Goal: Information Seeking & Learning: Learn about a topic

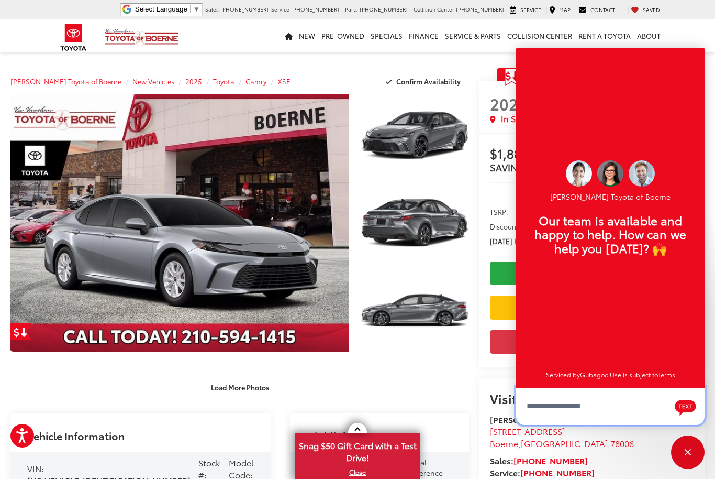
scroll to position [13, 0]
click at [683, 453] on div "Close" at bounding box center [688, 452] width 34 height 34
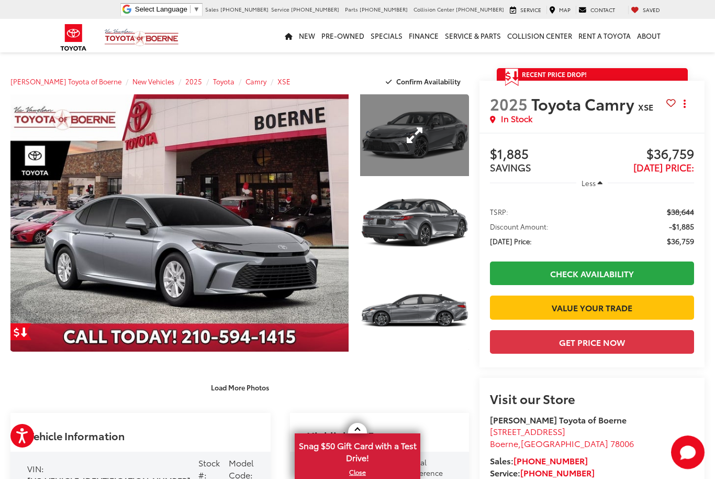
click at [408, 141] on link "Expand Photo 1" at bounding box center [414, 135] width 109 height 82
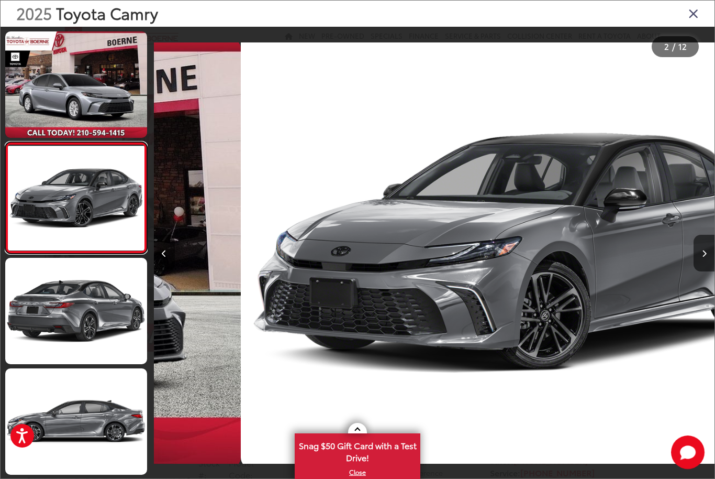
scroll to position [0, 561]
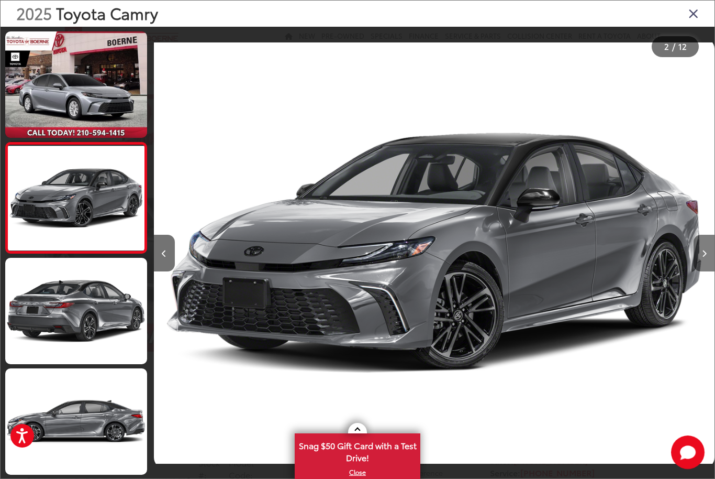
click at [701, 267] on button "Next image" at bounding box center [704, 253] width 21 height 37
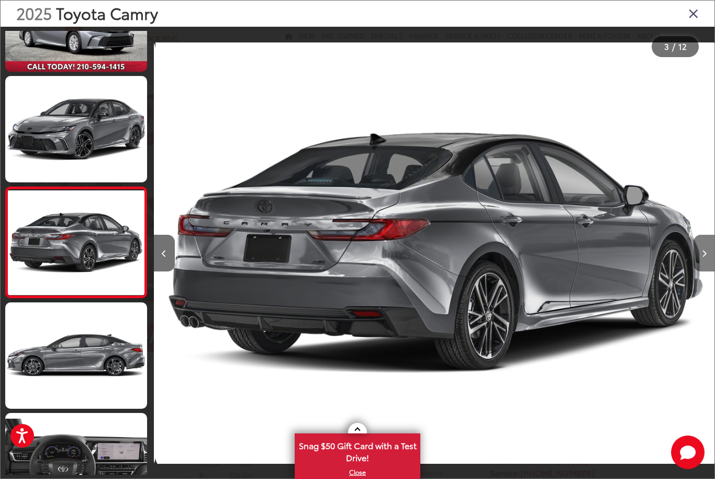
scroll to position [0, 1122]
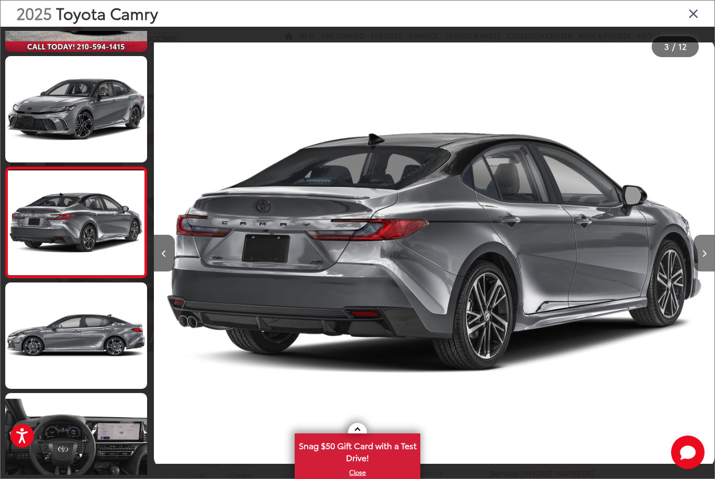
click at [695, 269] on button "Next image" at bounding box center [704, 253] width 21 height 37
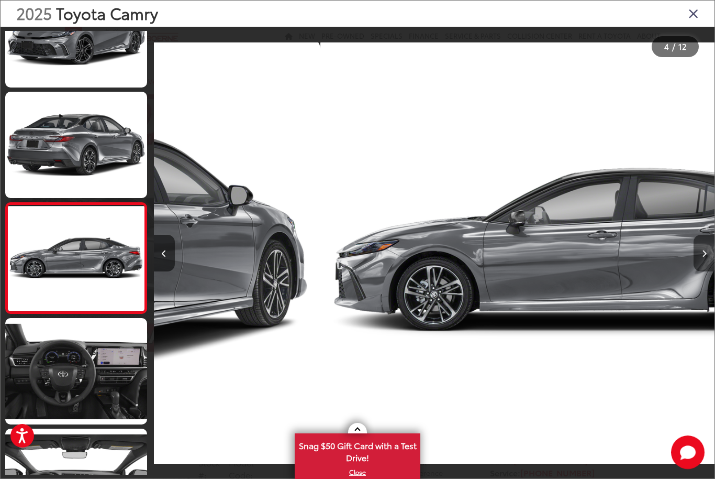
scroll to position [196, 0]
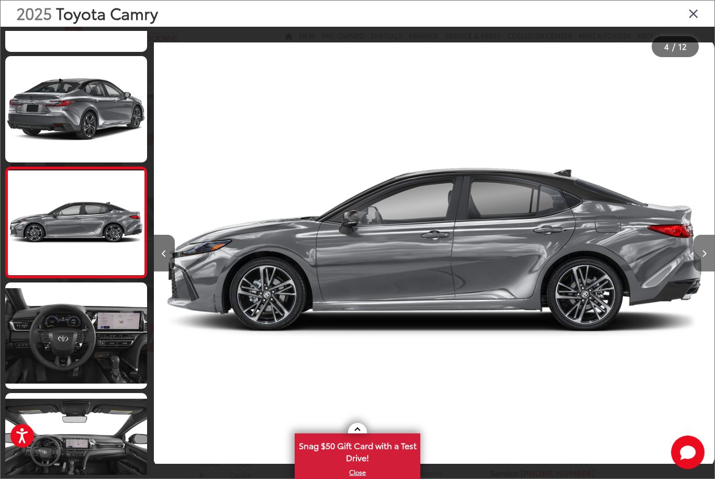
click at [703, 257] on icon "Next image" at bounding box center [704, 253] width 5 height 7
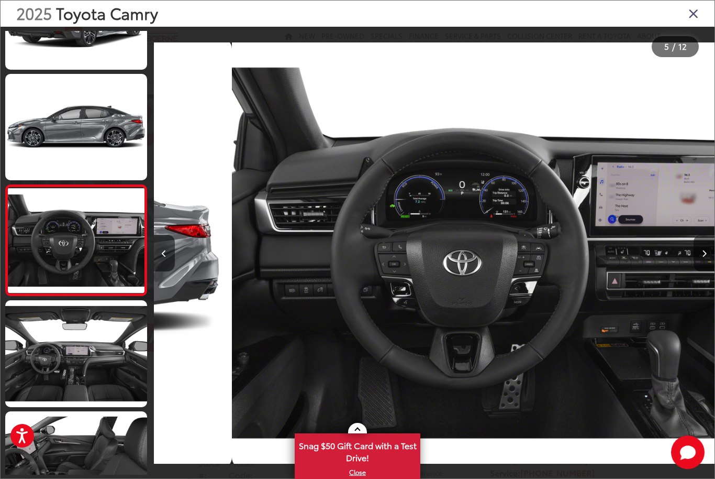
scroll to position [0, 2244]
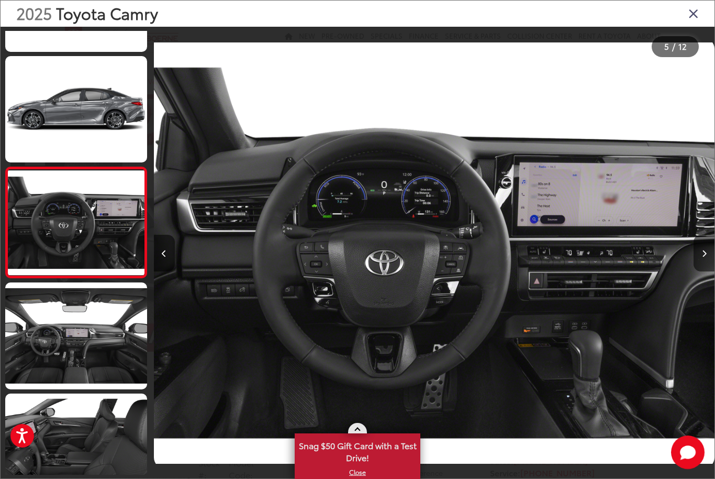
click at [373, 453] on span "Snag $50 Gift Card with a Test Drive!" at bounding box center [358, 450] width 124 height 32
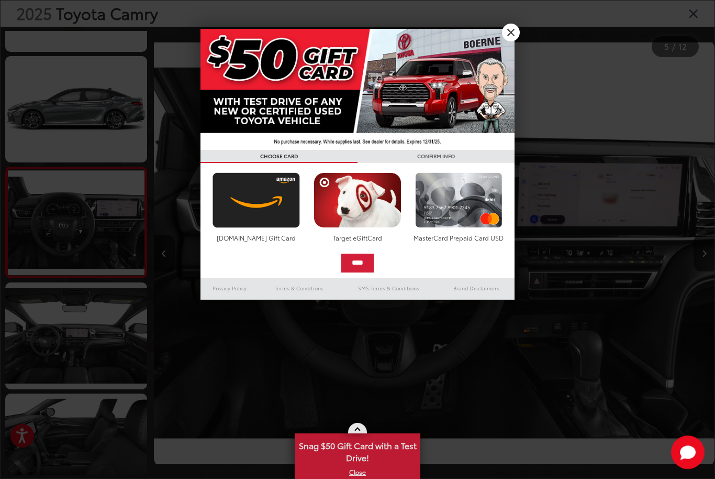
scroll to position [0, 0]
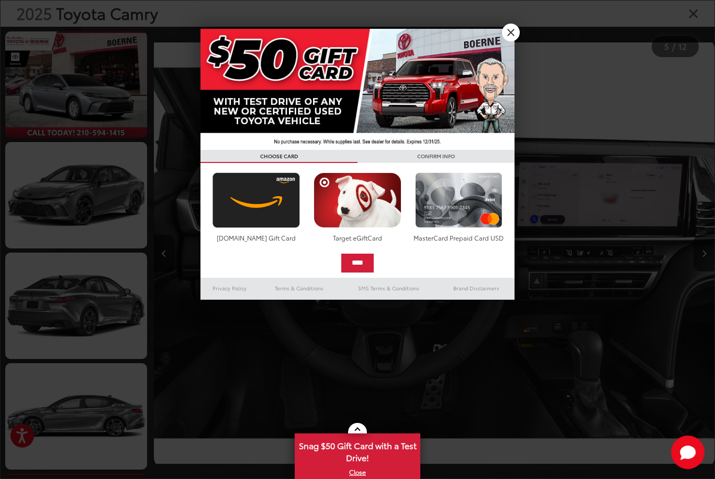
click at [513, 37] on link "X" at bounding box center [511, 33] width 18 height 18
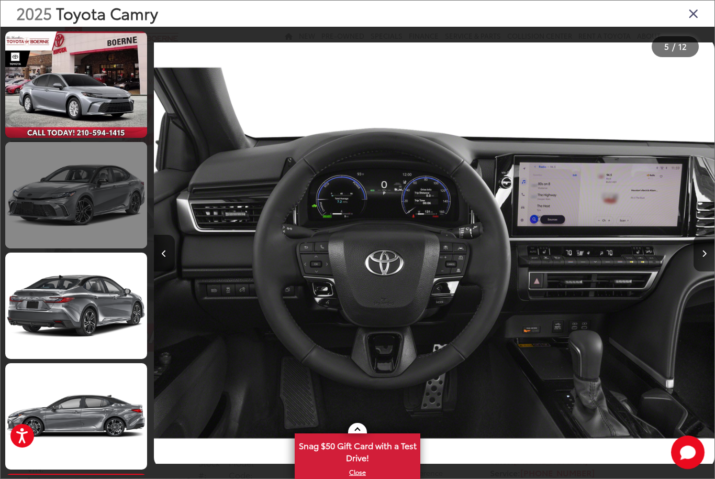
click at [49, 209] on link at bounding box center [76, 195] width 142 height 106
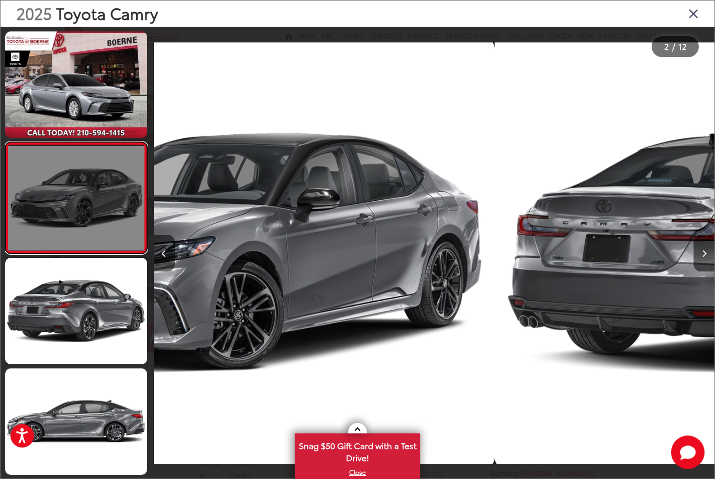
scroll to position [0, 561]
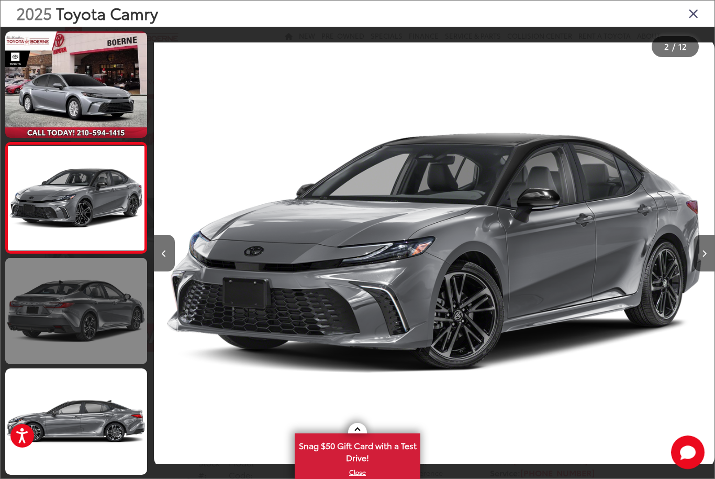
click at [60, 313] on link at bounding box center [76, 311] width 142 height 106
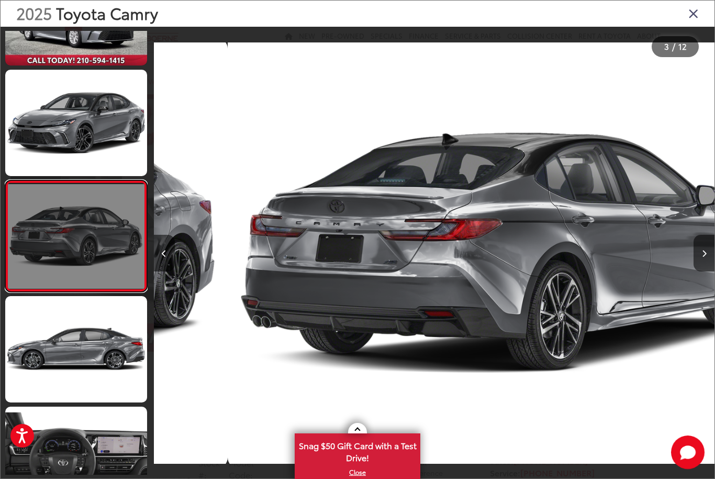
scroll to position [0, 1122]
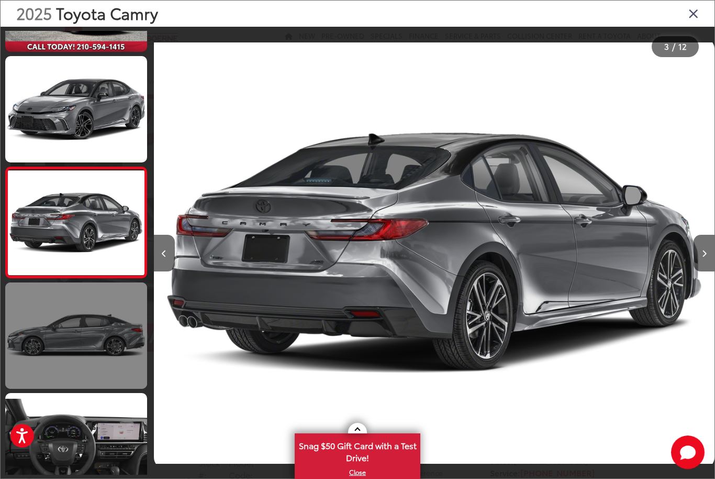
click at [68, 337] on link at bounding box center [76, 335] width 142 height 106
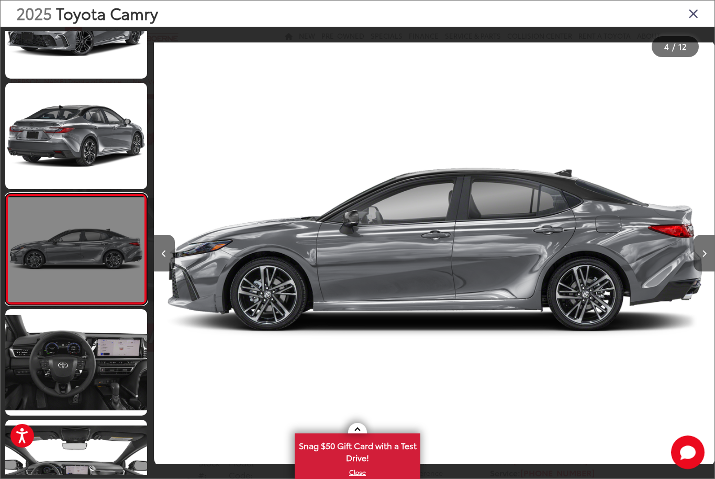
scroll to position [0, 1683]
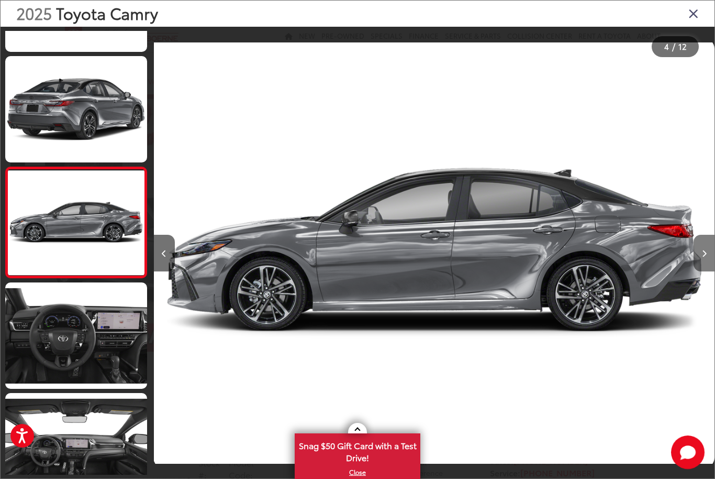
click at [700, 258] on button "Next image" at bounding box center [704, 253] width 21 height 37
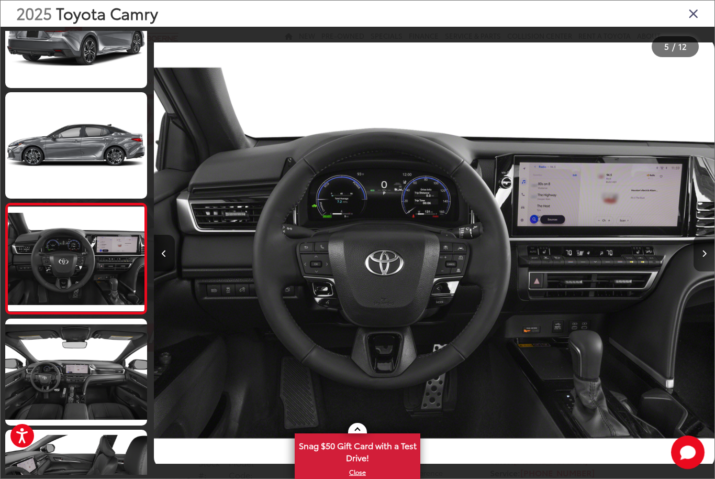
scroll to position [0, 2244]
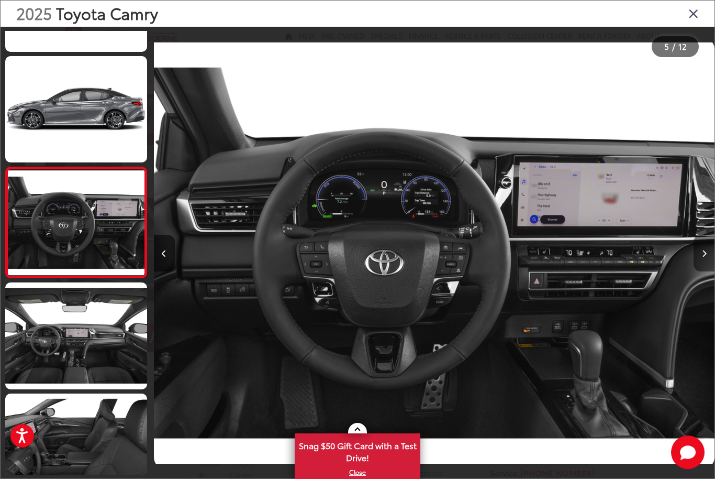
click at [700, 268] on button "Next image" at bounding box center [704, 253] width 21 height 37
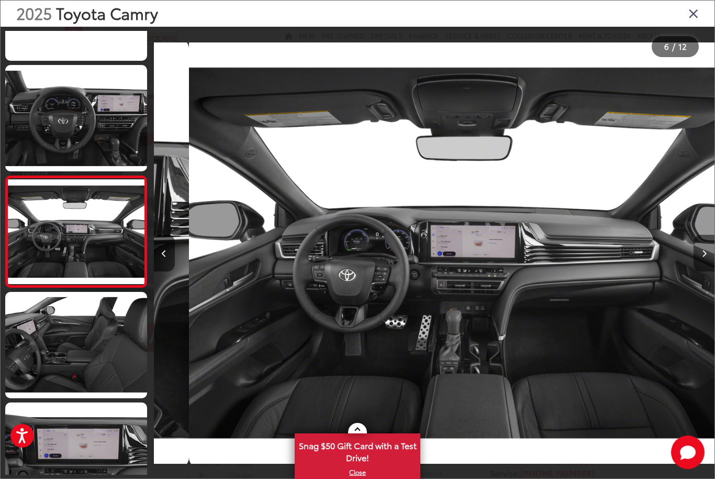
scroll to position [417, 0]
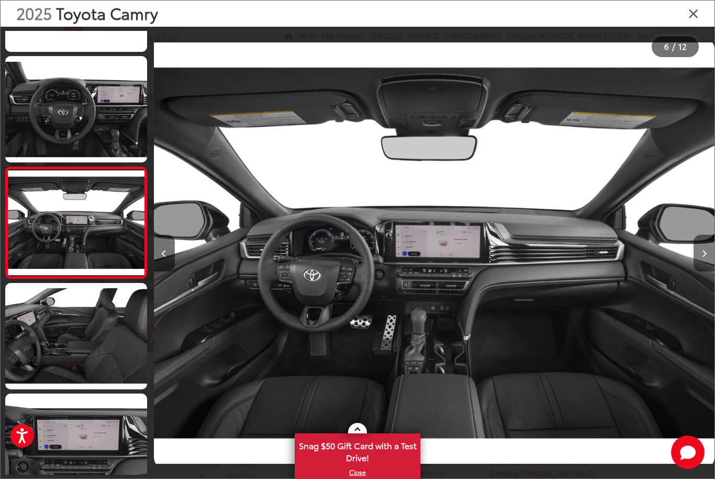
click at [700, 265] on button "Next image" at bounding box center [704, 253] width 21 height 37
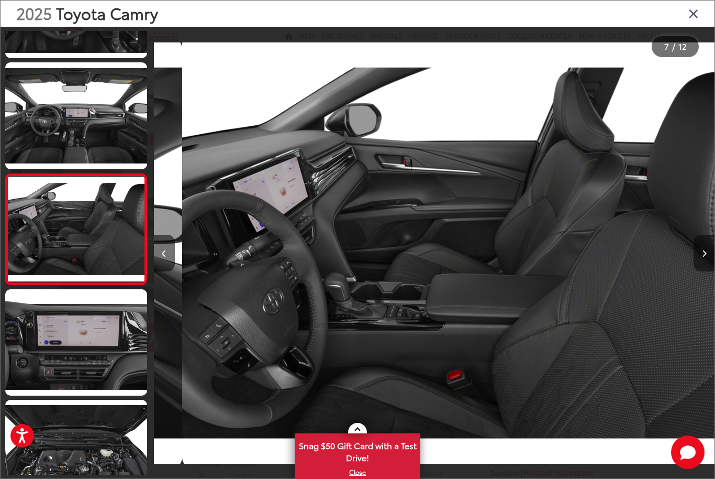
scroll to position [0, 3366]
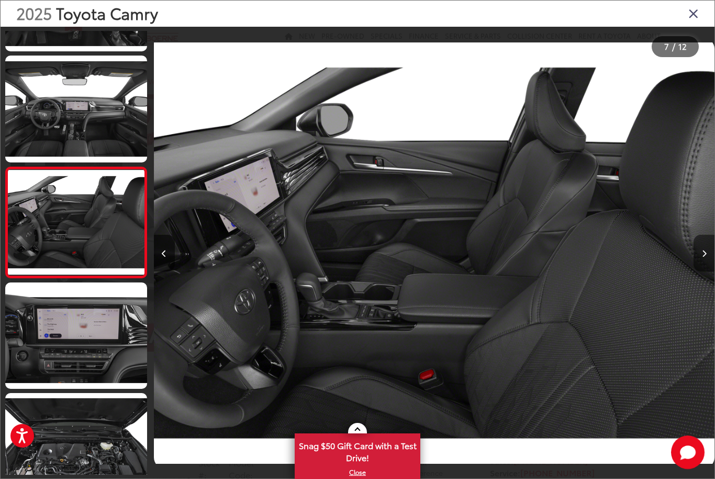
click at [700, 270] on button "Next image" at bounding box center [704, 253] width 21 height 37
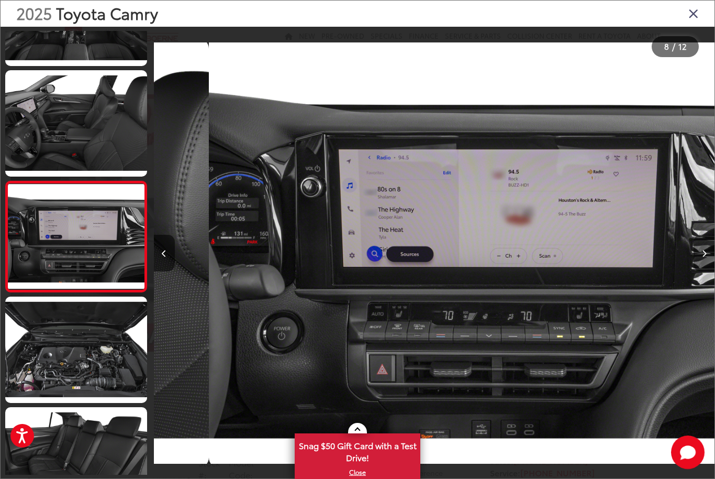
scroll to position [639, 0]
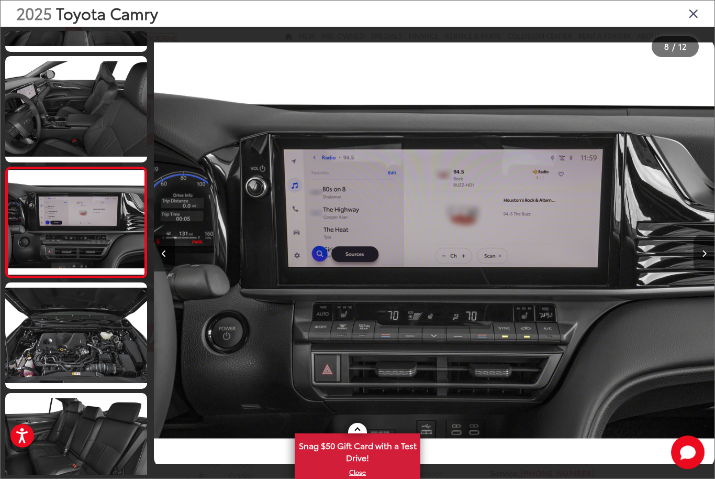
click at [702, 257] on icon "Next image" at bounding box center [704, 253] width 5 height 7
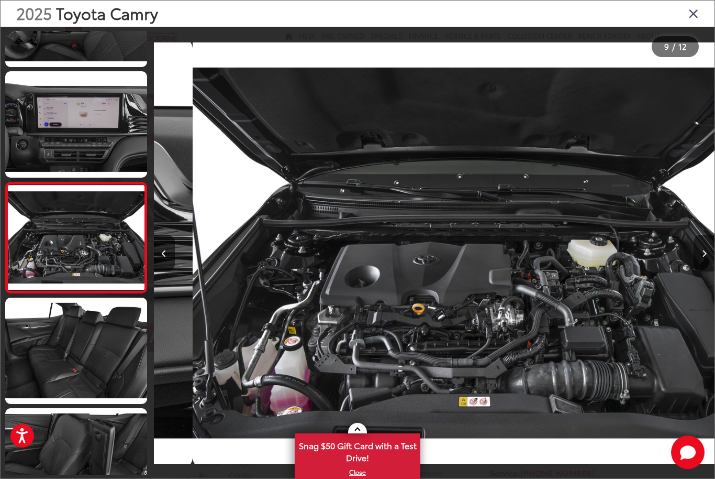
scroll to position [749, 0]
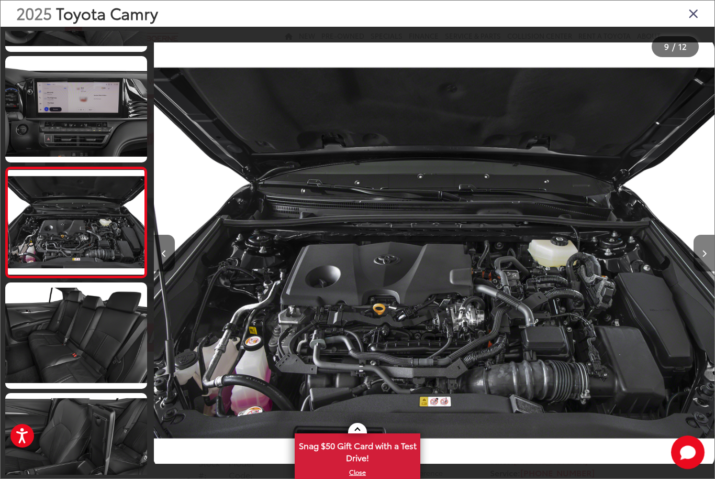
click at [699, 271] on button "Next image" at bounding box center [704, 253] width 21 height 37
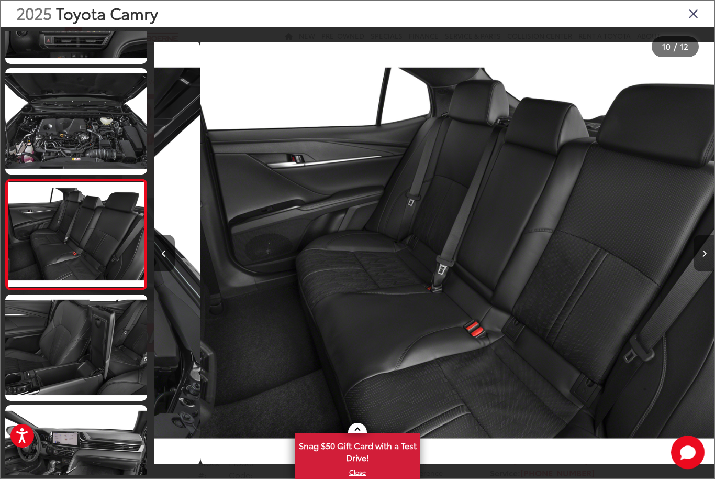
scroll to position [0, 0]
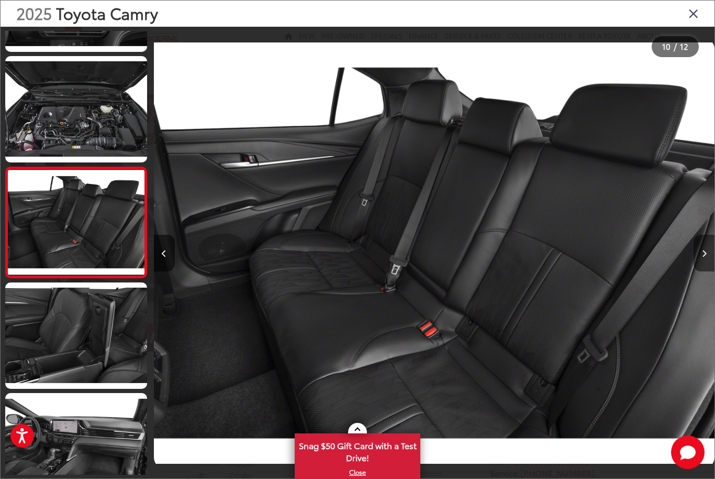
click at [703, 257] on icon "Next image" at bounding box center [704, 253] width 5 height 7
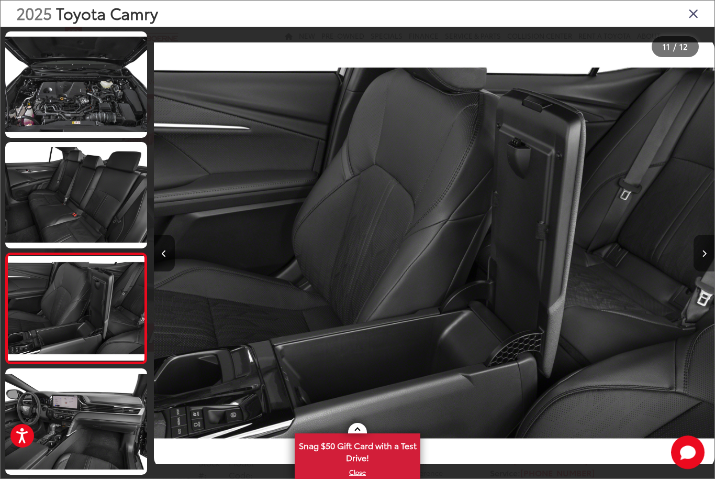
click at [702, 257] on icon "Next image" at bounding box center [704, 253] width 5 height 7
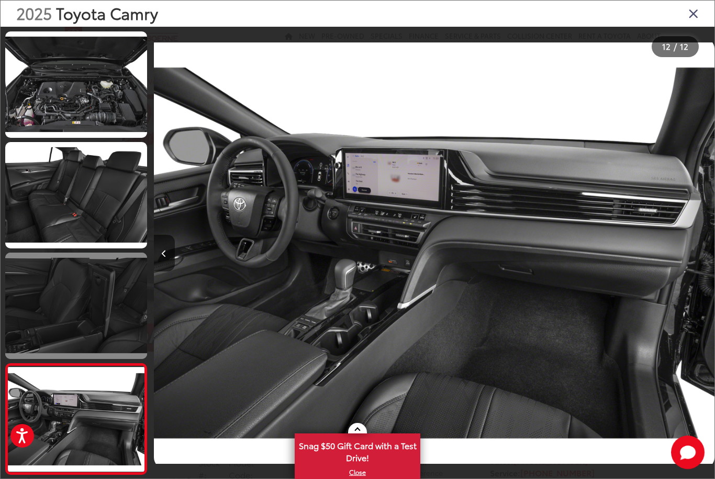
click at [64, 308] on link at bounding box center [76, 305] width 142 height 106
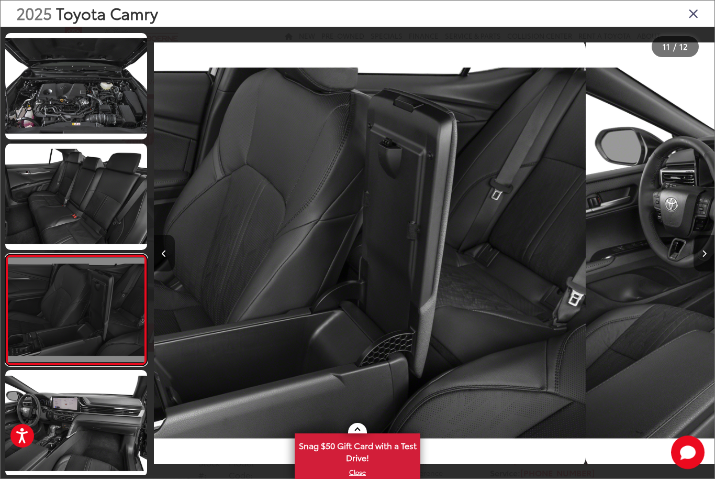
scroll to position [884, 0]
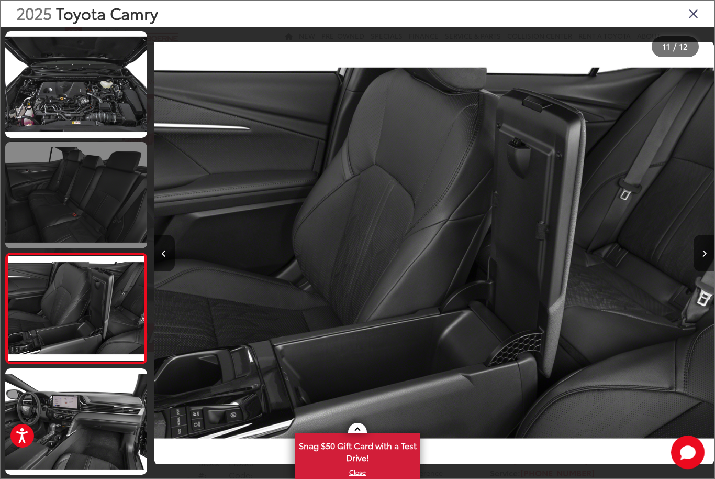
click at [53, 192] on link at bounding box center [76, 195] width 142 height 106
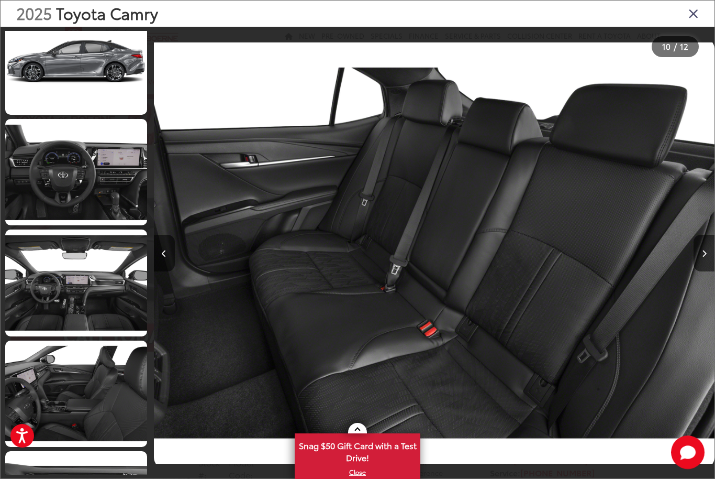
scroll to position [355, 0]
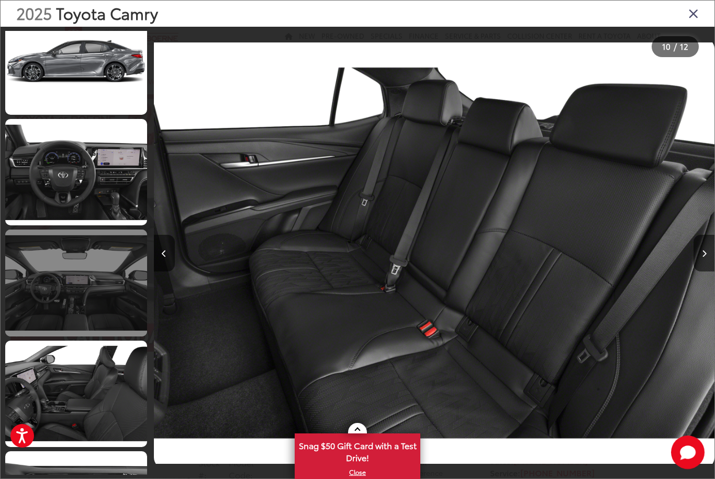
click at [59, 277] on link at bounding box center [76, 282] width 142 height 106
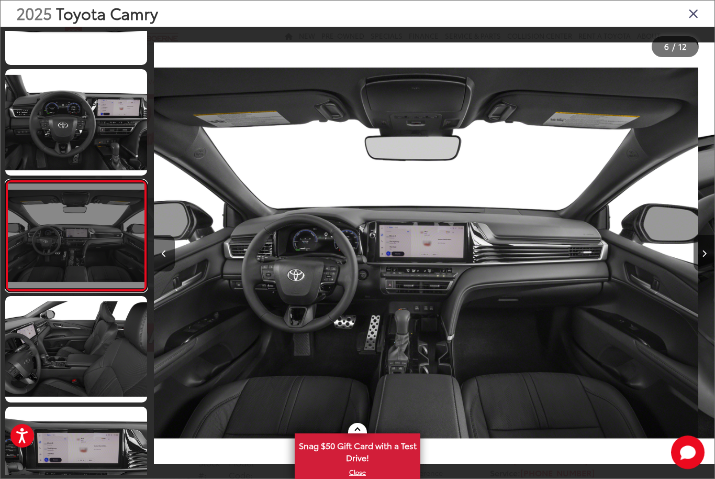
scroll to position [417, 0]
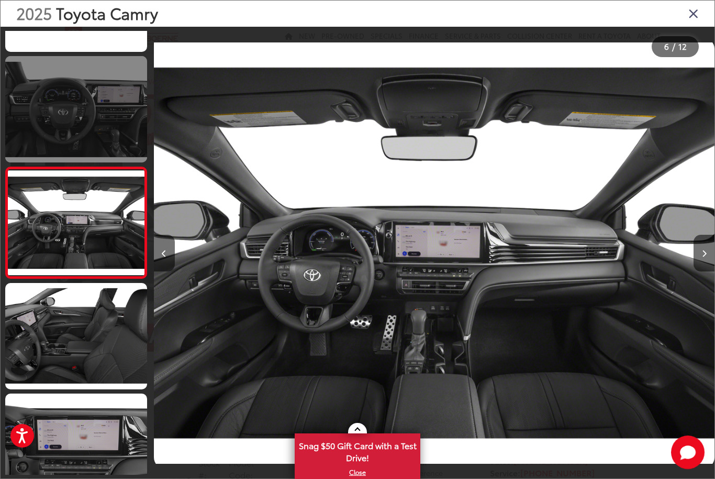
click at [48, 105] on link at bounding box center [76, 109] width 142 height 106
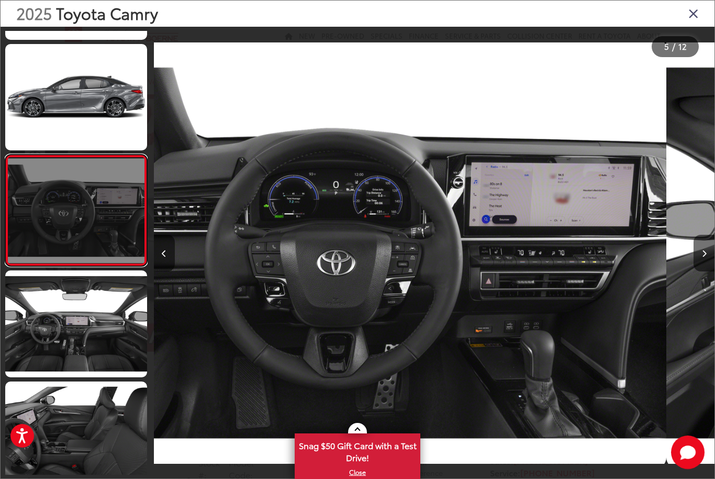
scroll to position [307, 0]
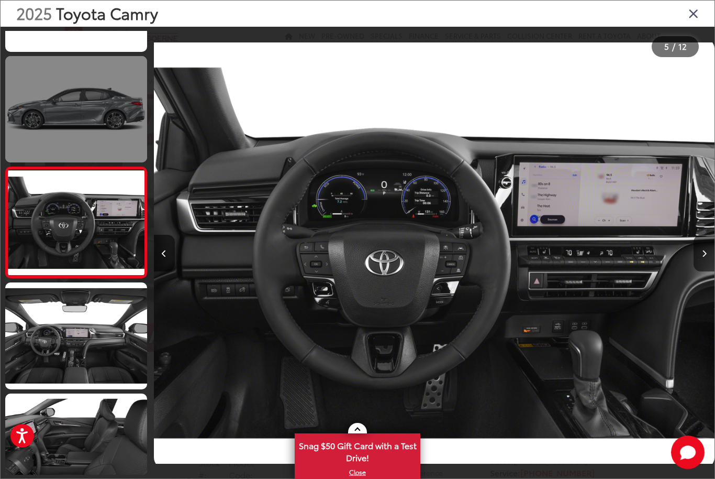
click at [43, 114] on link at bounding box center [76, 109] width 142 height 106
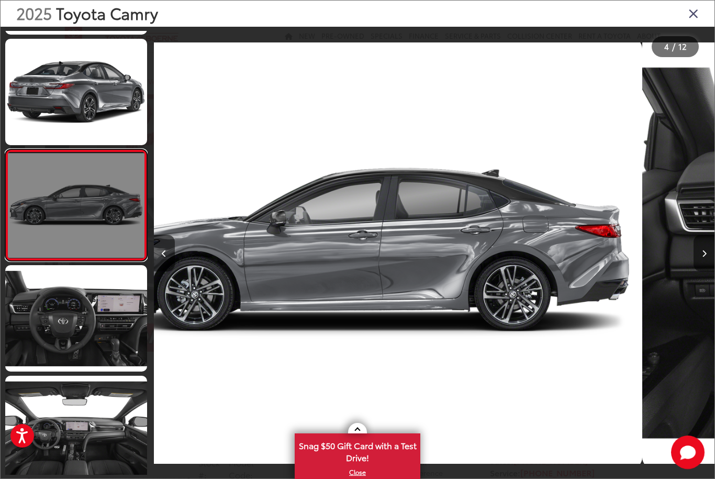
scroll to position [196, 0]
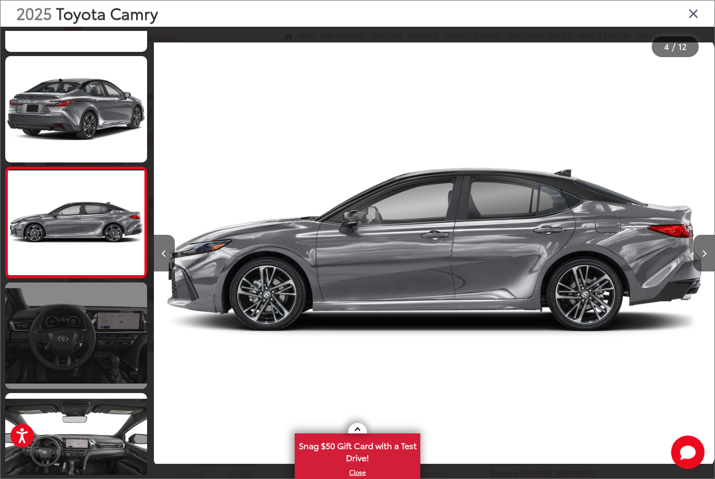
click at [76, 326] on link at bounding box center [76, 335] width 142 height 106
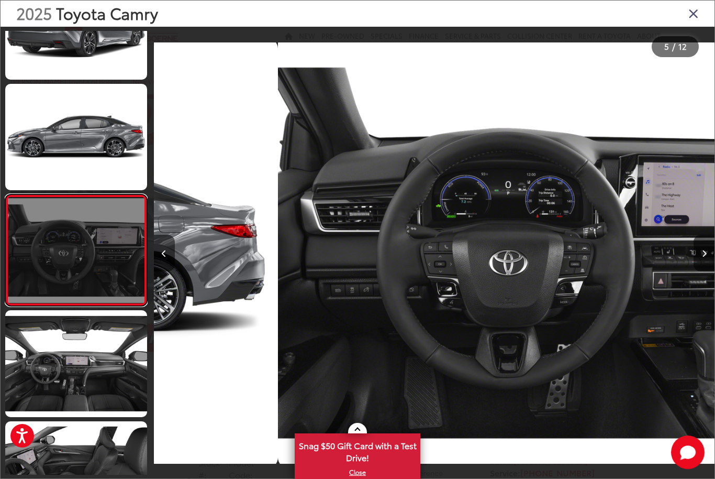
scroll to position [0, 2244]
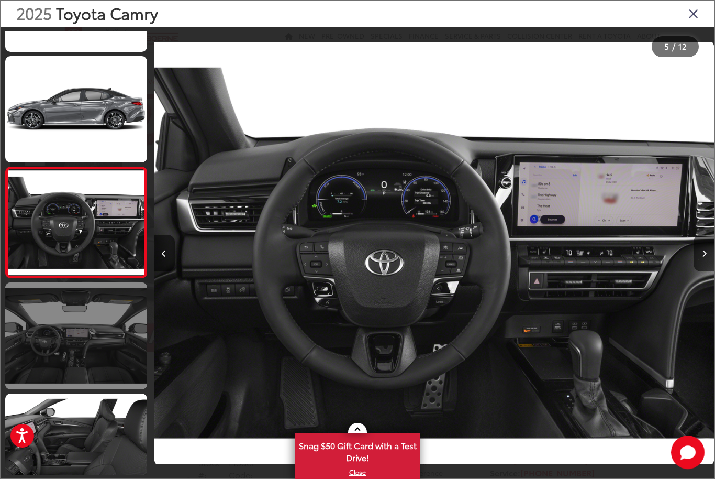
click at [70, 331] on link at bounding box center [76, 335] width 142 height 106
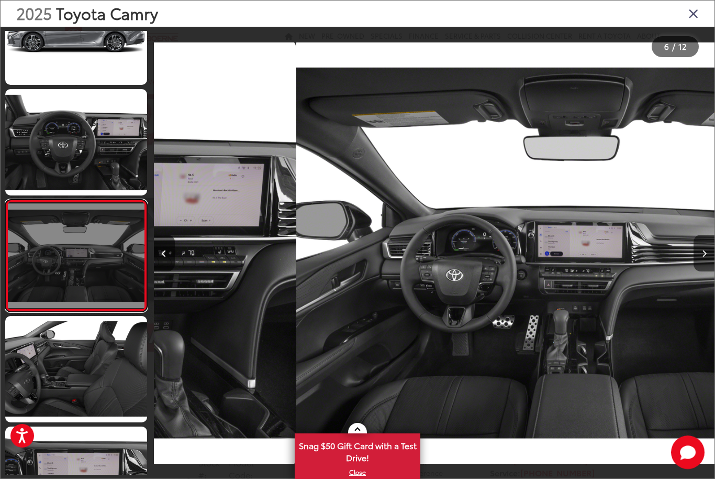
scroll to position [0, 2805]
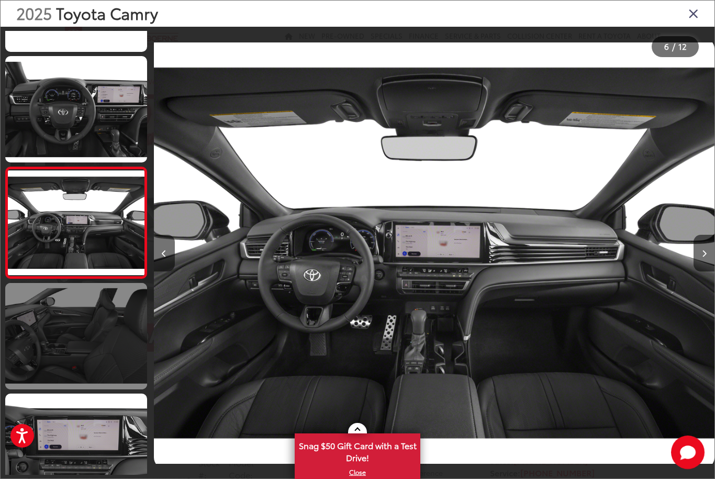
click at [75, 334] on link at bounding box center [76, 336] width 142 height 106
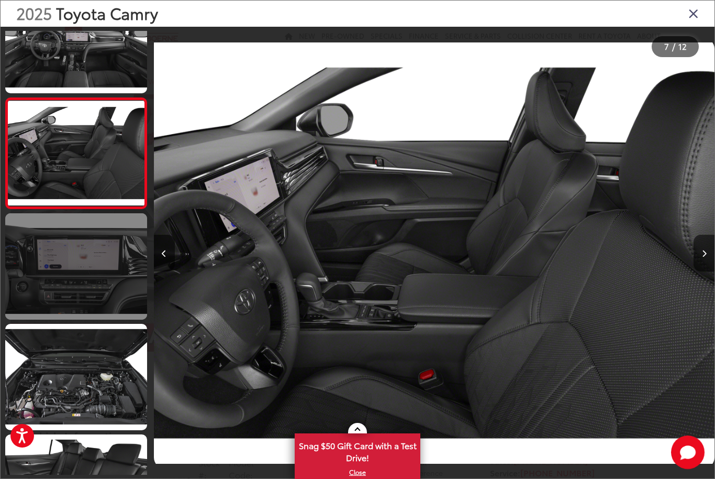
click at [64, 269] on link at bounding box center [76, 266] width 142 height 106
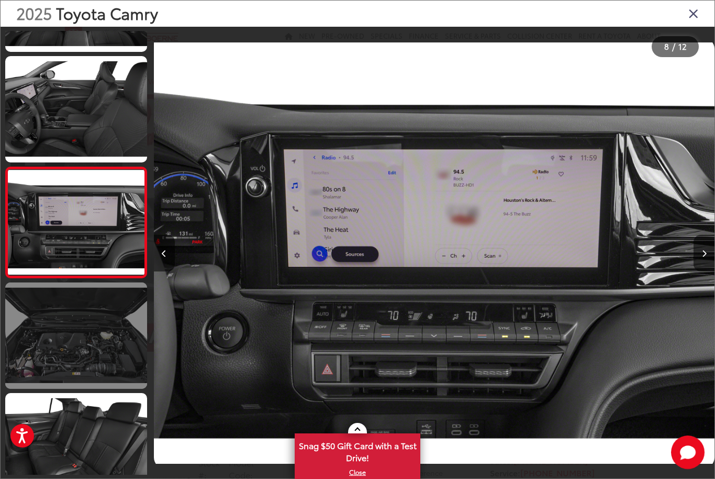
click at [60, 342] on link at bounding box center [76, 335] width 142 height 106
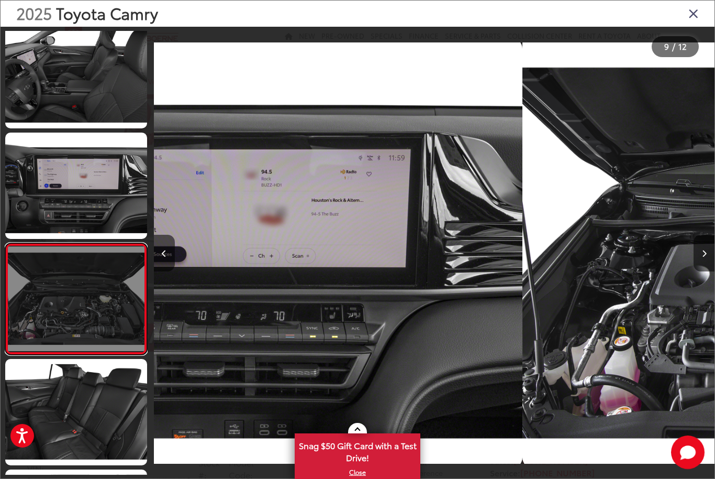
scroll to position [0, 4427]
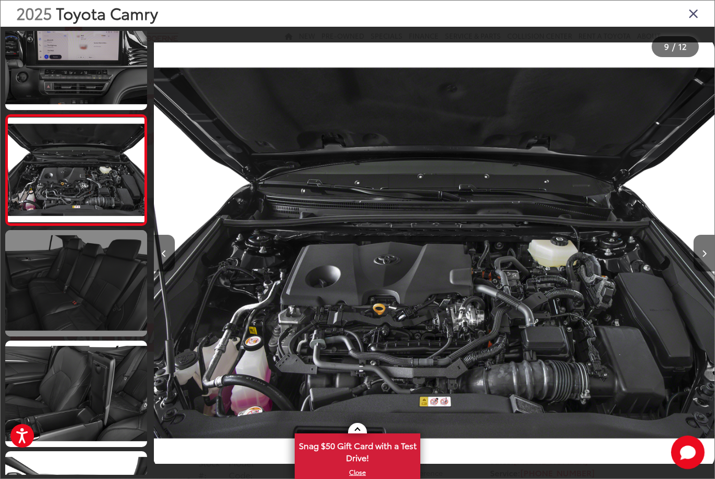
click at [61, 281] on link at bounding box center [76, 283] width 142 height 106
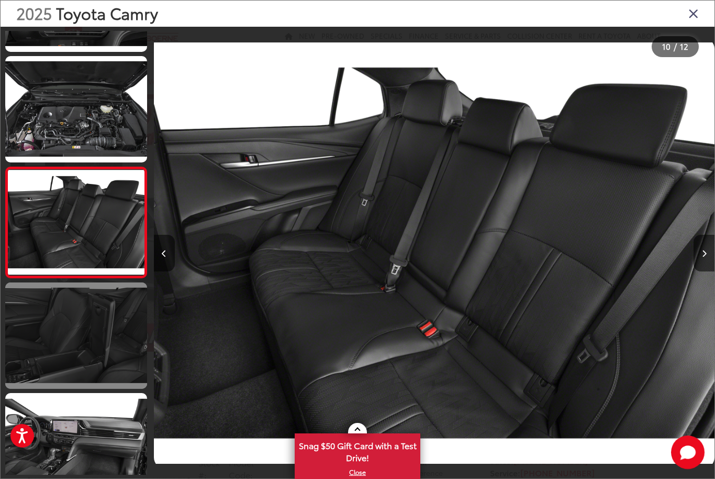
click at [66, 334] on link at bounding box center [76, 335] width 142 height 106
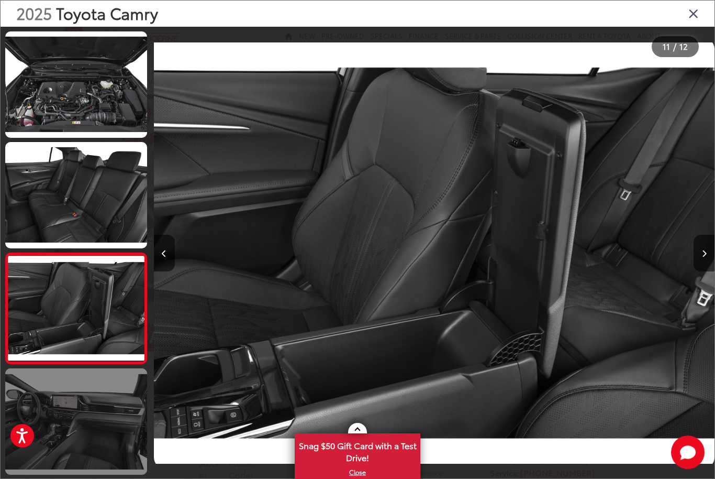
click at [78, 400] on link at bounding box center [76, 421] width 142 height 106
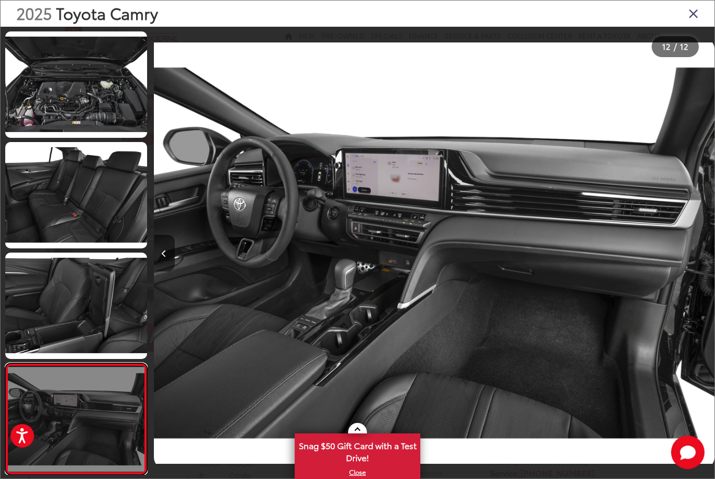
scroll to position [884, 0]
